Goal: Task Accomplishment & Management: Manage account settings

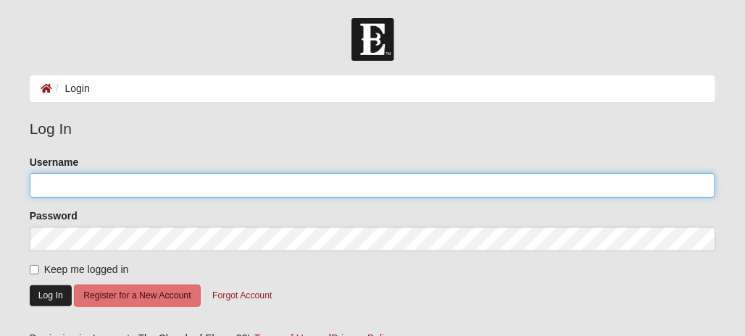
type input "Whitepiner71"
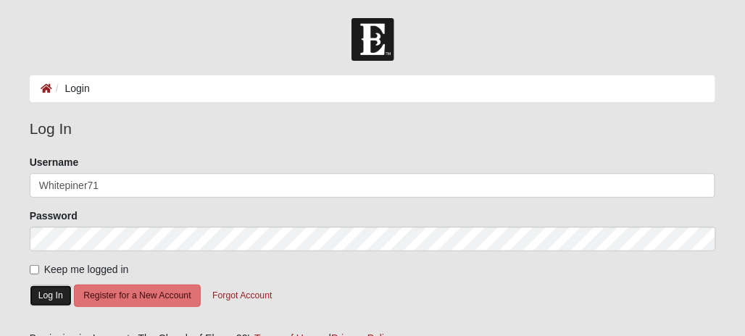
click at [51, 295] on button "Log In" at bounding box center [51, 296] width 42 height 21
